Goal: Transaction & Acquisition: Book appointment/travel/reservation

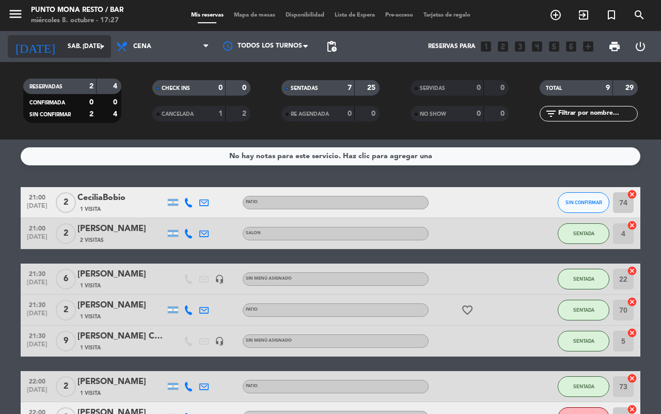
click at [79, 42] on input "sáb. [DATE]" at bounding box center [103, 47] width 82 height 18
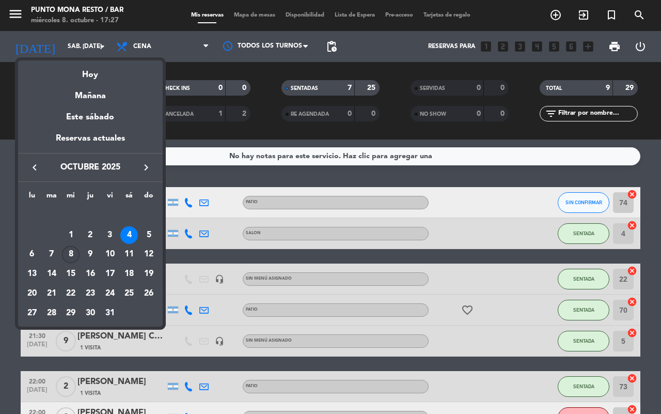
click at [70, 251] on div "8" at bounding box center [71, 255] width 18 height 18
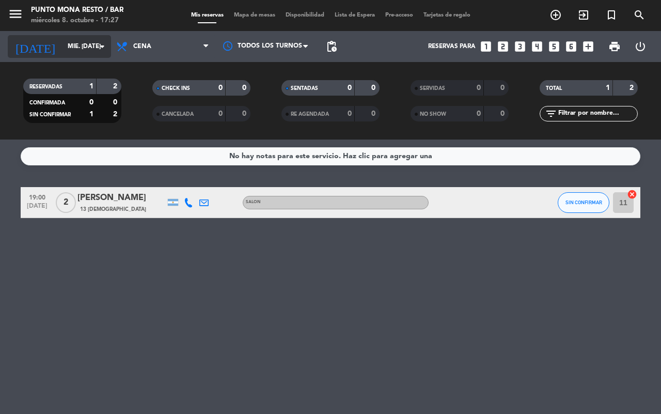
click at [62, 50] on input "mié. [DATE]" at bounding box center [103, 47] width 82 height 18
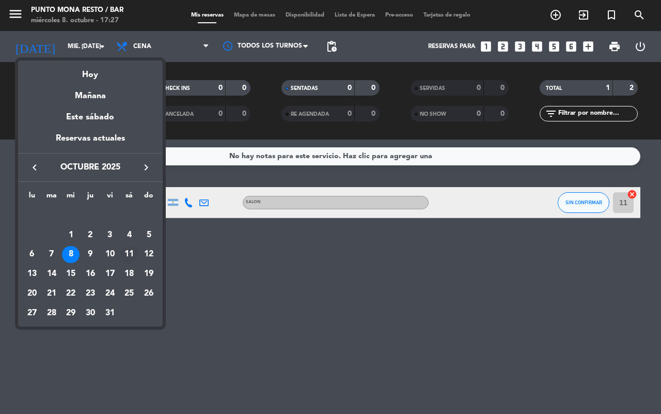
click at [128, 249] on div "11" at bounding box center [129, 255] width 18 height 18
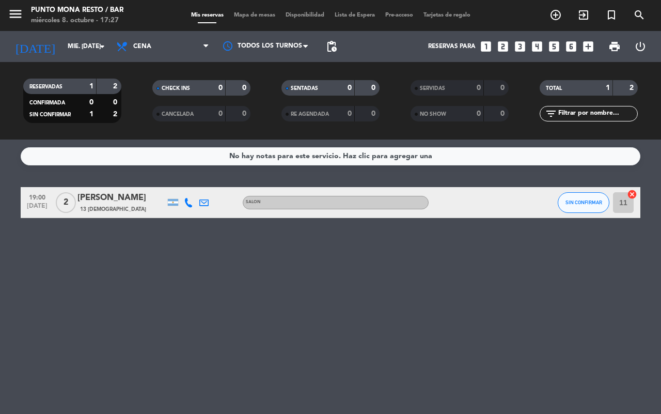
type input "sáb. [DATE]"
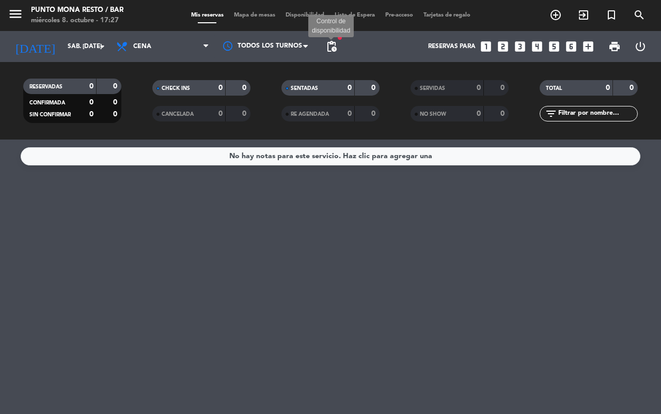
click at [334, 44] on span "pending_actions" at bounding box center [331, 46] width 12 height 12
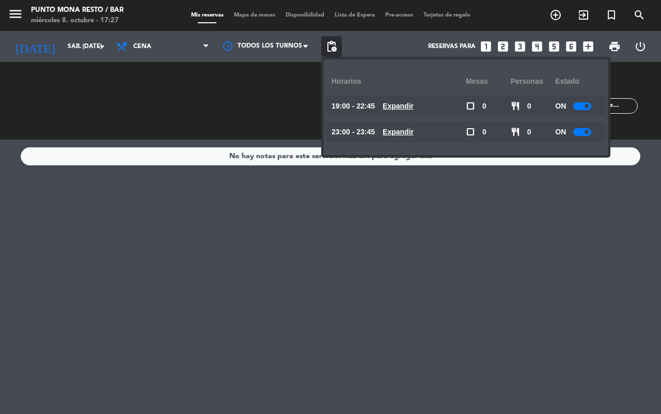
click at [338, 221] on div "No hay notas para este servicio. Haz clic para agregar una" at bounding box center [330, 276] width 661 height 274
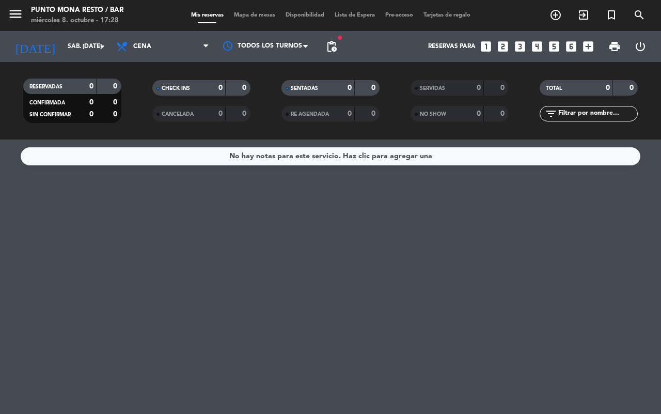
click at [571, 49] on icon "looks_6" at bounding box center [570, 46] width 13 height 13
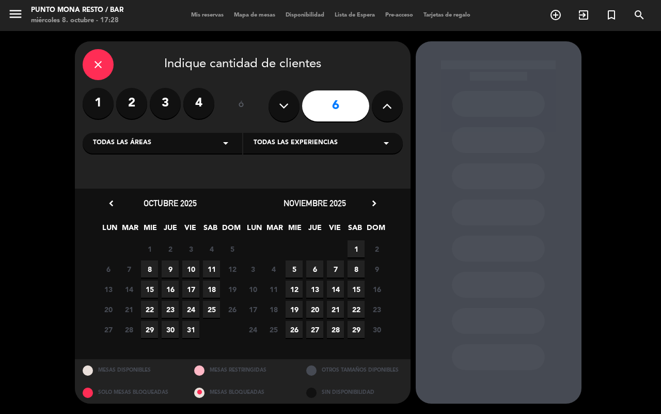
click at [208, 266] on span "11" at bounding box center [211, 268] width 17 height 17
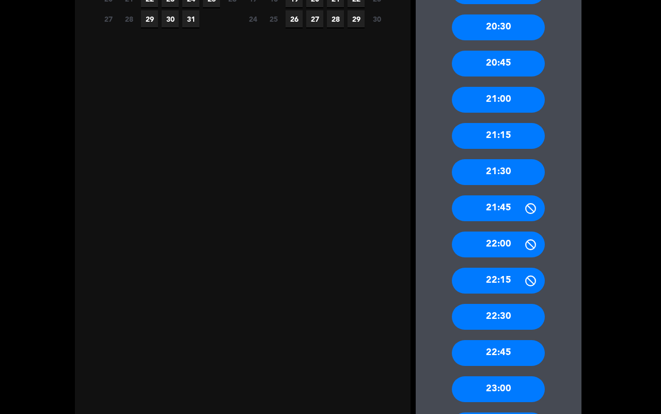
scroll to position [323, 0]
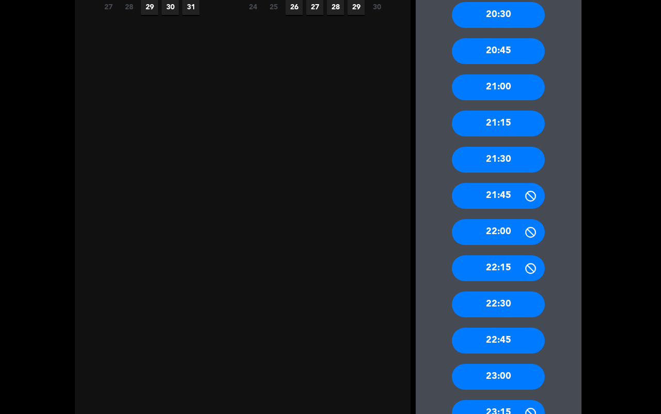
click at [506, 239] on div "22:00" at bounding box center [498, 232] width 93 height 26
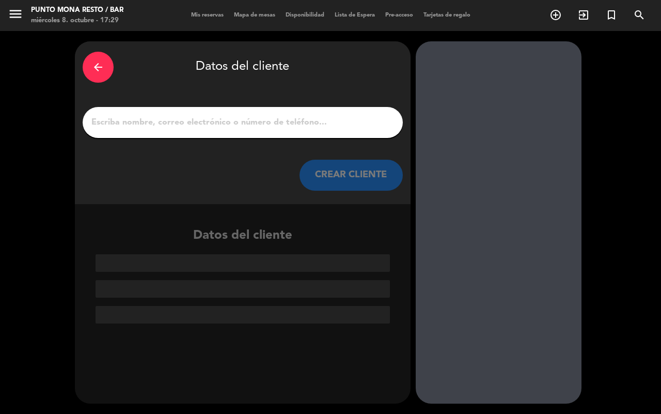
scroll to position [0, 0]
click at [270, 124] on input "1" at bounding box center [242, 122] width 305 height 14
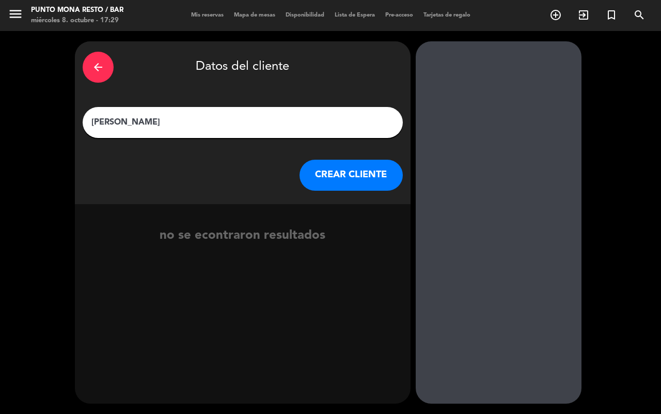
type input "[PERSON_NAME]"
click at [334, 174] on button "CREAR CLIENTE" at bounding box center [351, 175] width 103 height 31
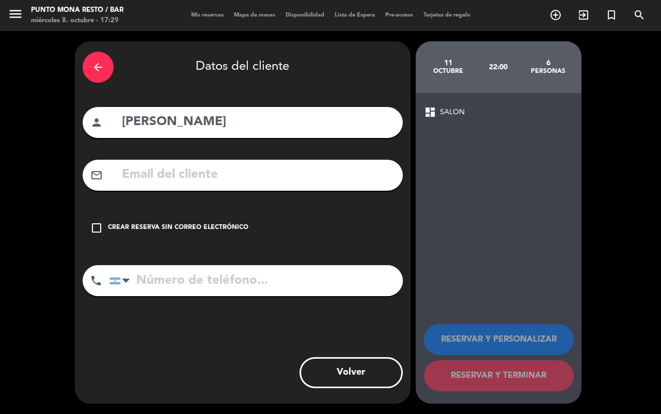
click at [101, 229] on icon "check_box_outline_blank" at bounding box center [96, 228] width 12 height 12
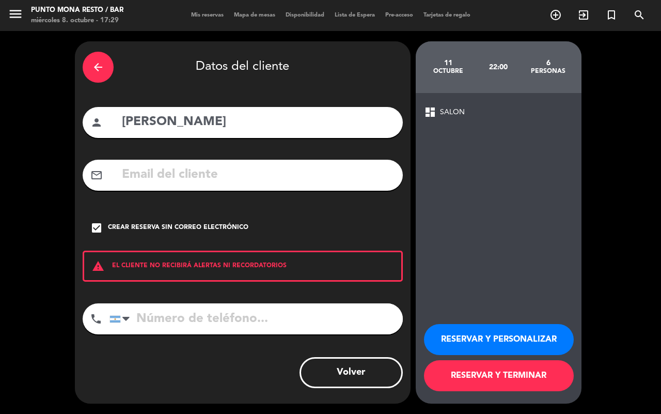
click at [440, 370] on button "RESERVAR Y TERMINAR" at bounding box center [499, 375] width 150 height 31
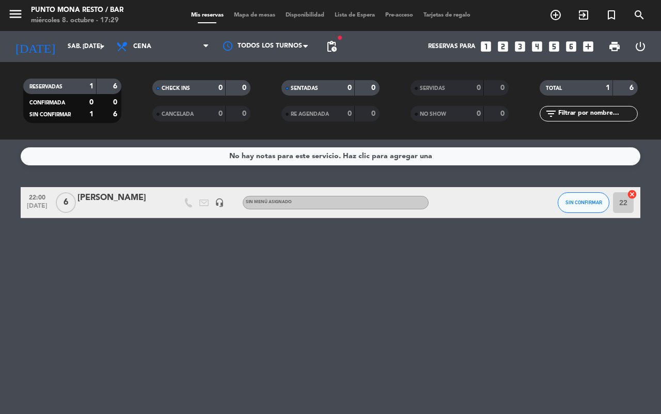
click at [568, 43] on icon "looks_6" at bounding box center [570, 46] width 13 height 13
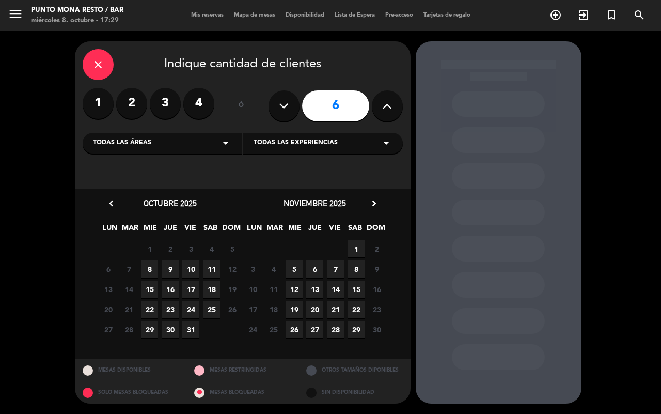
click at [213, 269] on span "11" at bounding box center [211, 268] width 17 height 17
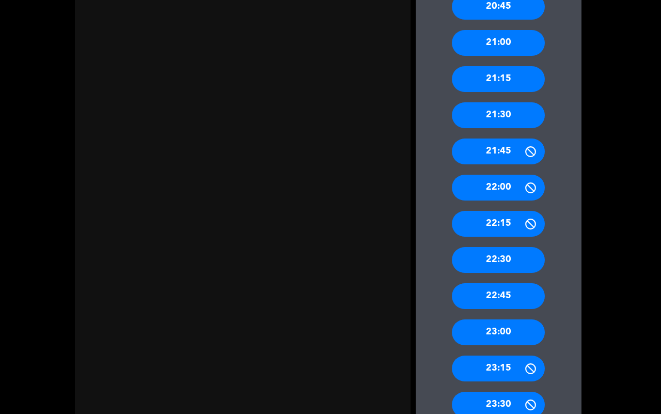
scroll to position [387, 0]
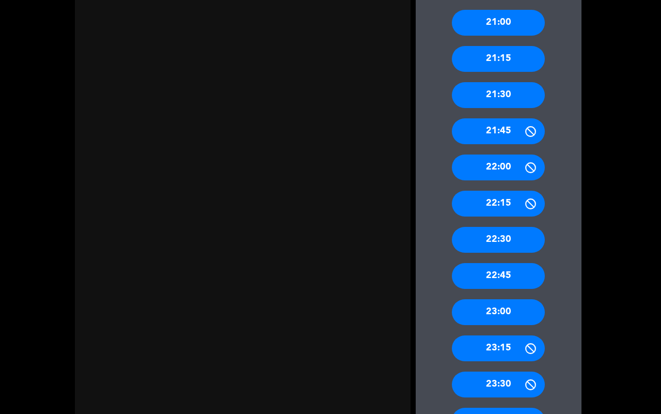
click at [499, 169] on div "22:00" at bounding box center [498, 167] width 93 height 26
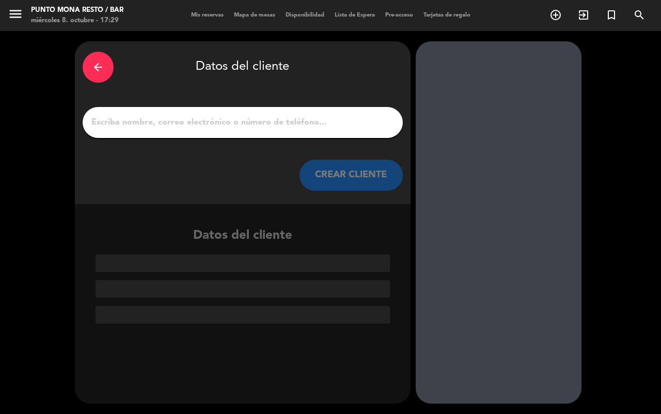
scroll to position [0, 0]
click at [223, 114] on div at bounding box center [243, 122] width 320 height 31
click at [223, 115] on input "1" at bounding box center [242, 122] width 305 height 14
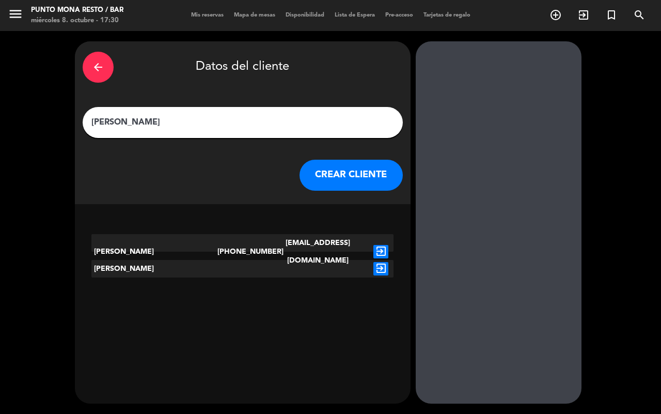
type input "[PERSON_NAME]"
click at [388, 244] on div "exit_to_app" at bounding box center [380, 251] width 25 height 35
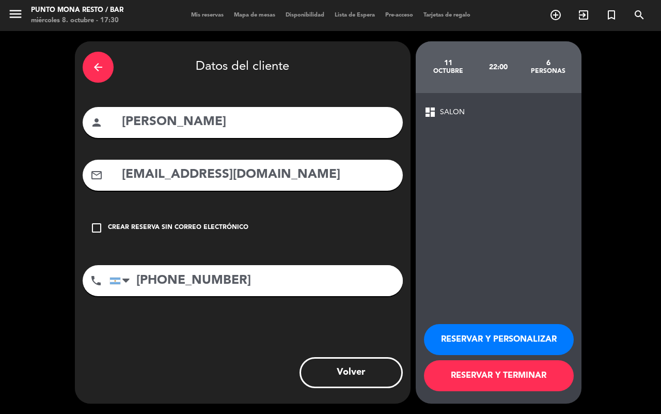
drag, startPoint x: 89, startPoint y: 228, endPoint x: 163, endPoint y: 241, distance: 75.4
click at [89, 228] on div "check_box_outline_blank Crear reserva sin correo electrónico" at bounding box center [243, 227] width 320 height 31
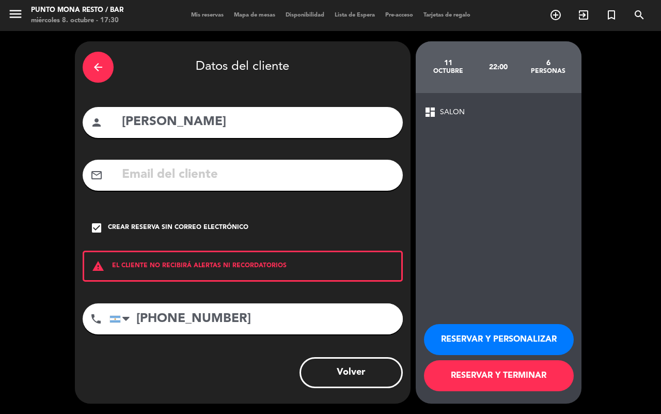
click at [501, 366] on button "RESERVAR Y TERMINAR" at bounding box center [499, 375] width 150 height 31
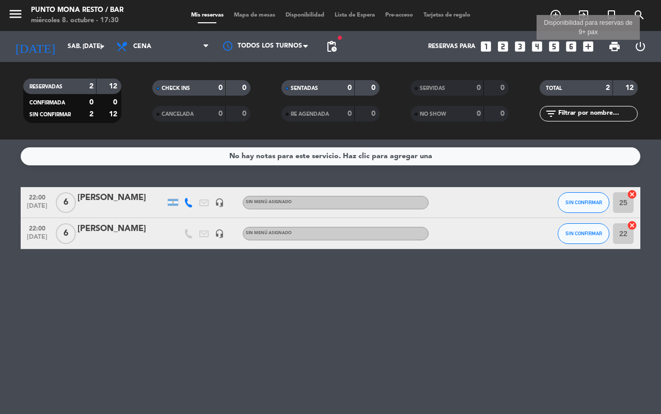
click at [587, 44] on icon "add_box" at bounding box center [587, 46] width 13 height 13
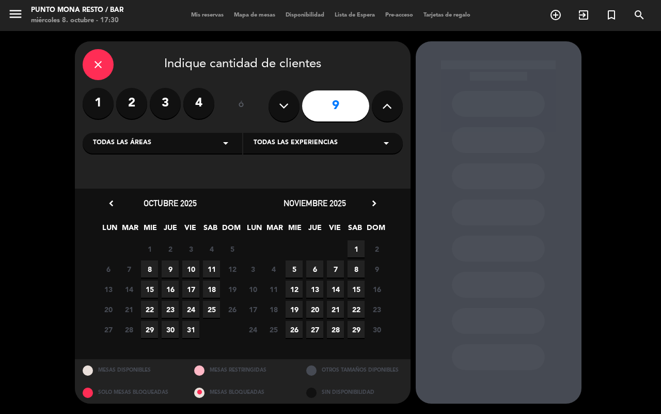
click at [215, 264] on span "11" at bounding box center [211, 268] width 17 height 17
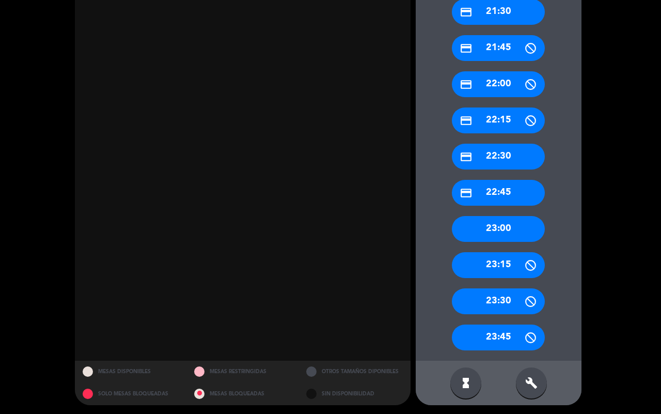
scroll to position [471, 0]
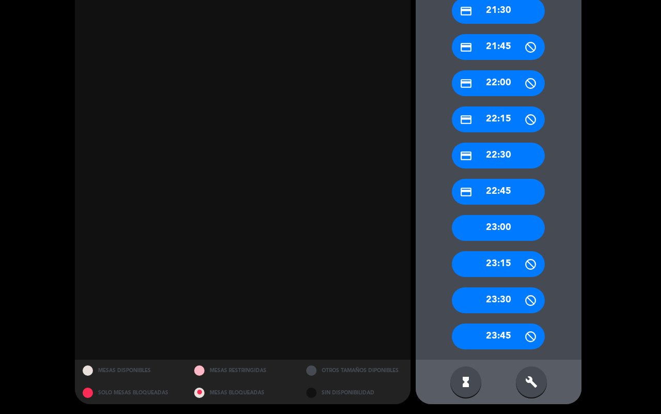
click at [510, 160] on div "credit_card 22:30" at bounding box center [498, 156] width 93 height 26
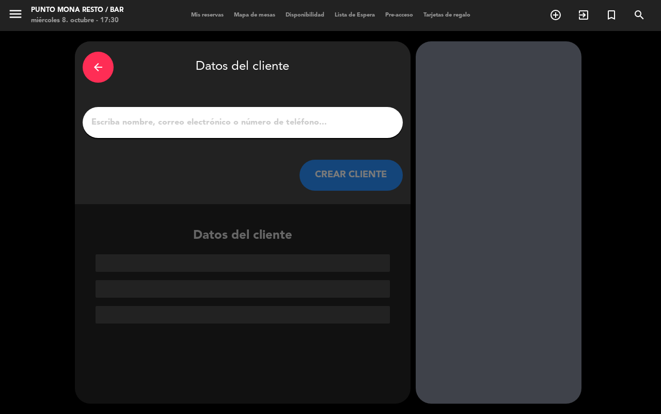
click at [256, 117] on input "1" at bounding box center [242, 122] width 305 height 14
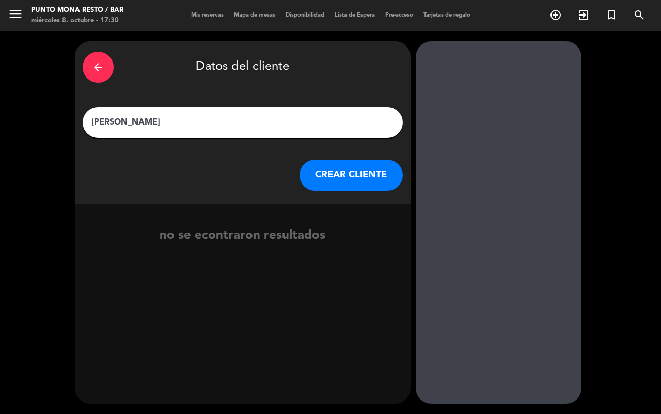
click at [92, 122] on input "[PERSON_NAME]" at bounding box center [242, 122] width 305 height 14
type input "20pax [PERSON_NAME]"
click at [334, 174] on button "CREAR CLIENTE" at bounding box center [351, 175] width 103 height 31
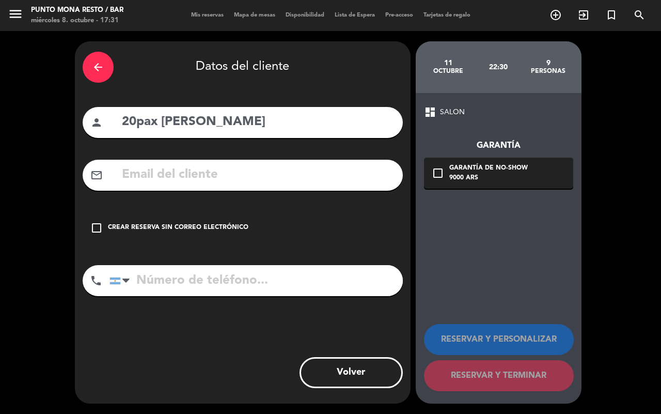
click at [91, 217] on div "check_box_outline_blank Crear reserva sin correo electrónico" at bounding box center [243, 227] width 320 height 31
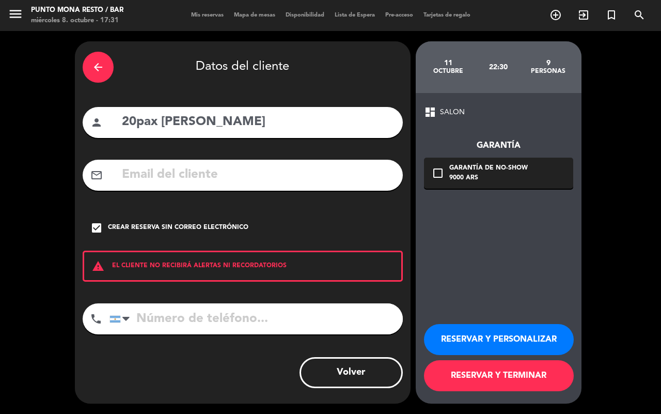
click at [478, 383] on button "RESERVAR Y TERMINAR" at bounding box center [499, 375] width 150 height 31
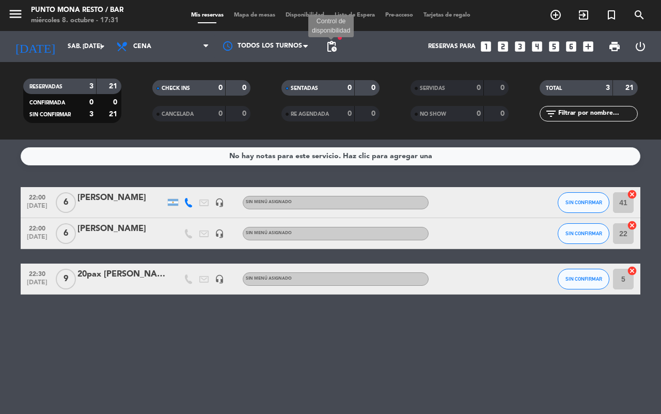
click at [327, 45] on span "pending_actions" at bounding box center [331, 46] width 12 height 12
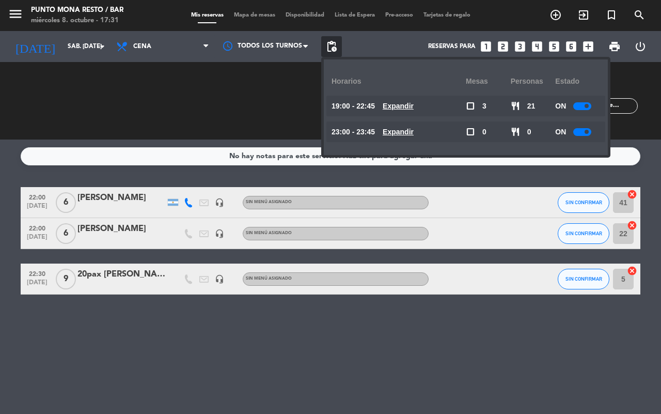
click at [327, 45] on span "pending_actions" at bounding box center [331, 46] width 12 height 12
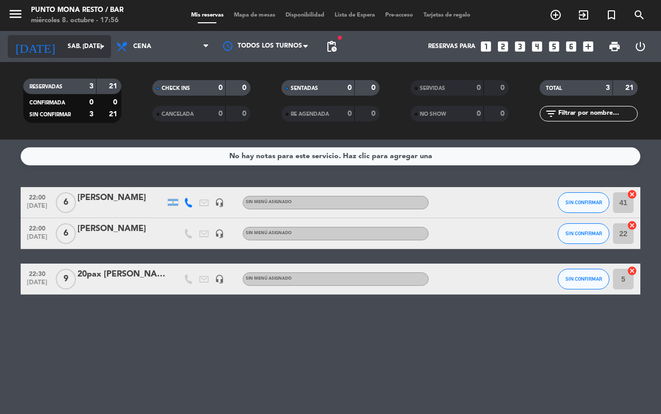
click at [67, 48] on input "sáb. [DATE]" at bounding box center [103, 47] width 82 height 18
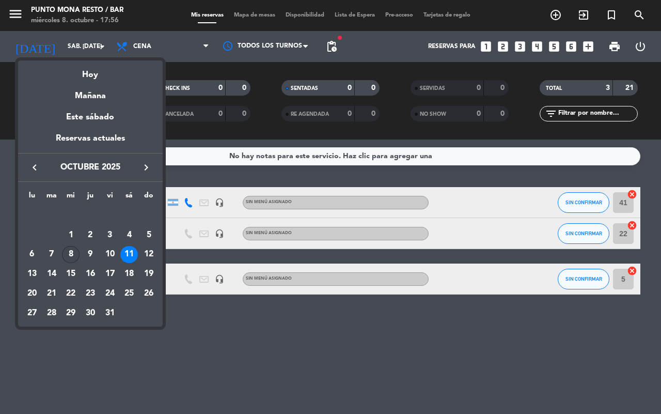
click at [75, 246] on td "8" at bounding box center [71, 255] width 20 height 20
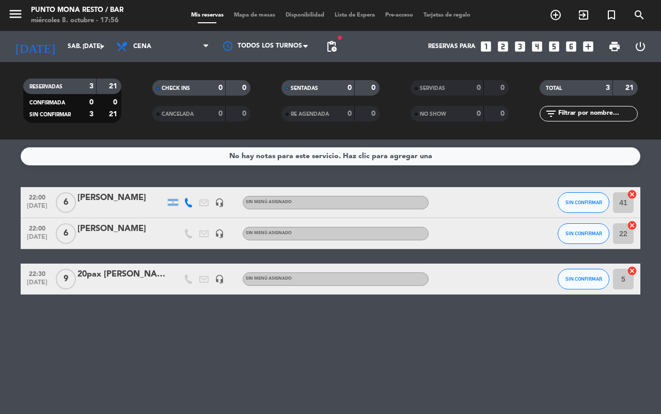
type input "mié. [DATE]"
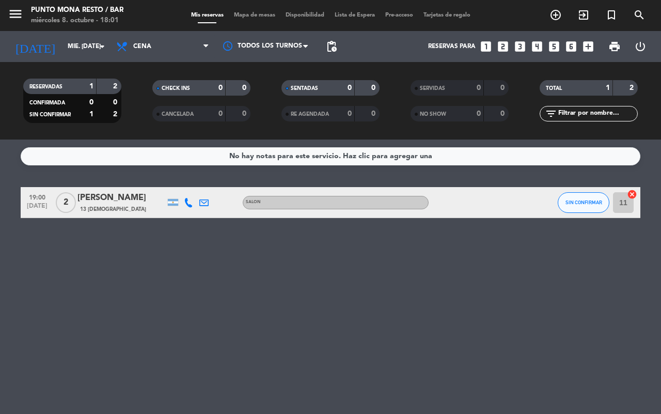
click at [312, 300] on div "No hay notas para este servicio. Haz clic para agregar una 19:00 [DATE] 2 [PERS…" at bounding box center [330, 276] width 661 height 274
drag, startPoint x: 388, startPoint y: 271, endPoint x: 399, endPoint y: 220, distance: 52.2
click at [388, 271] on div "No hay notas para este servicio. Haz clic para agregar una 19:00 [DATE] 2 [PERS…" at bounding box center [330, 276] width 661 height 274
